Goal: Task Accomplishment & Management: Use online tool/utility

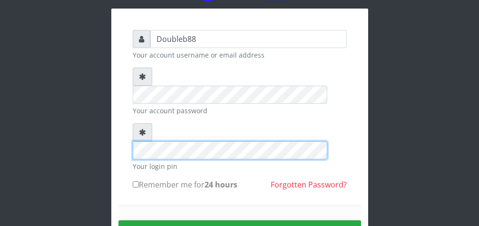
scroll to position [73, 0]
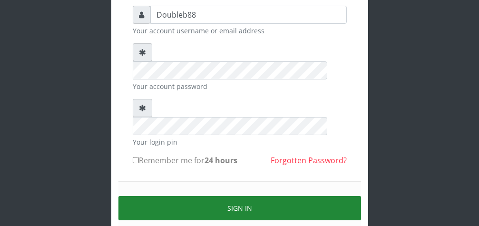
click at [290, 196] on button "Sign in" at bounding box center [240, 208] width 243 height 24
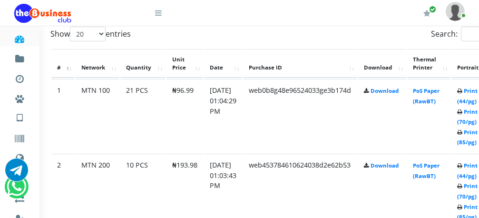
scroll to position [510, 30]
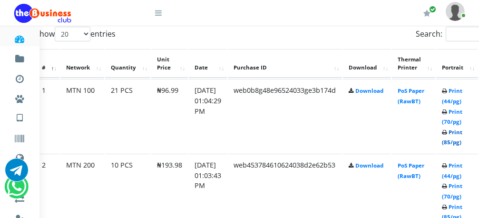
click at [463, 133] on link "Print (85/pg)" at bounding box center [452, 138] width 20 height 18
click at [463, 136] on link "Print (85/pg)" at bounding box center [452, 138] width 20 height 18
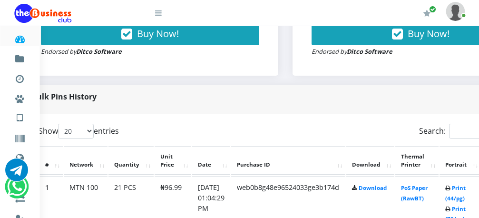
scroll to position [413, 30]
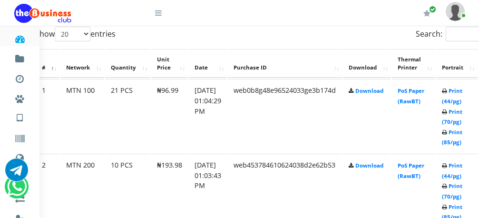
scroll to position [534, 30]
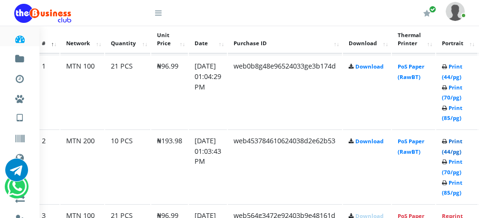
click at [463, 141] on link "Print (44/pg)" at bounding box center [452, 147] width 20 height 18
